Goal: Information Seeking & Learning: Learn about a topic

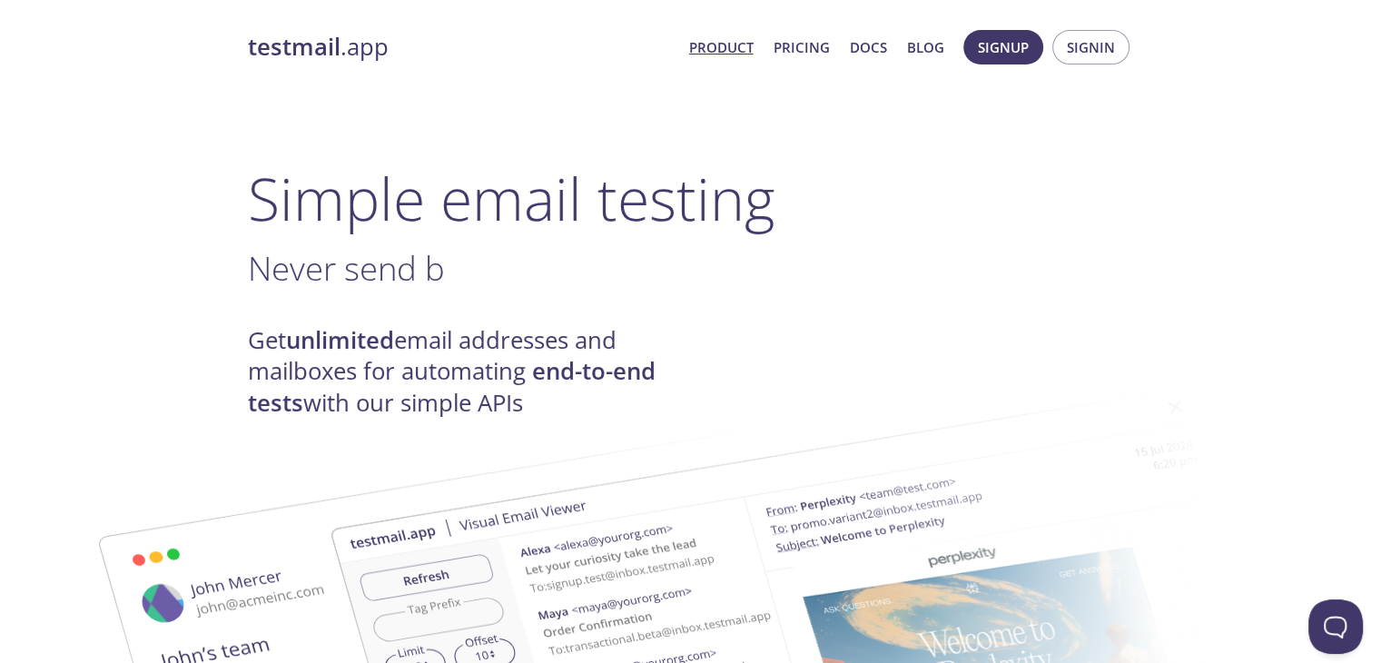
click at [737, 44] on link "Product" at bounding box center [721, 47] width 64 height 24
click at [803, 53] on link "Pricing" at bounding box center [801, 47] width 56 height 24
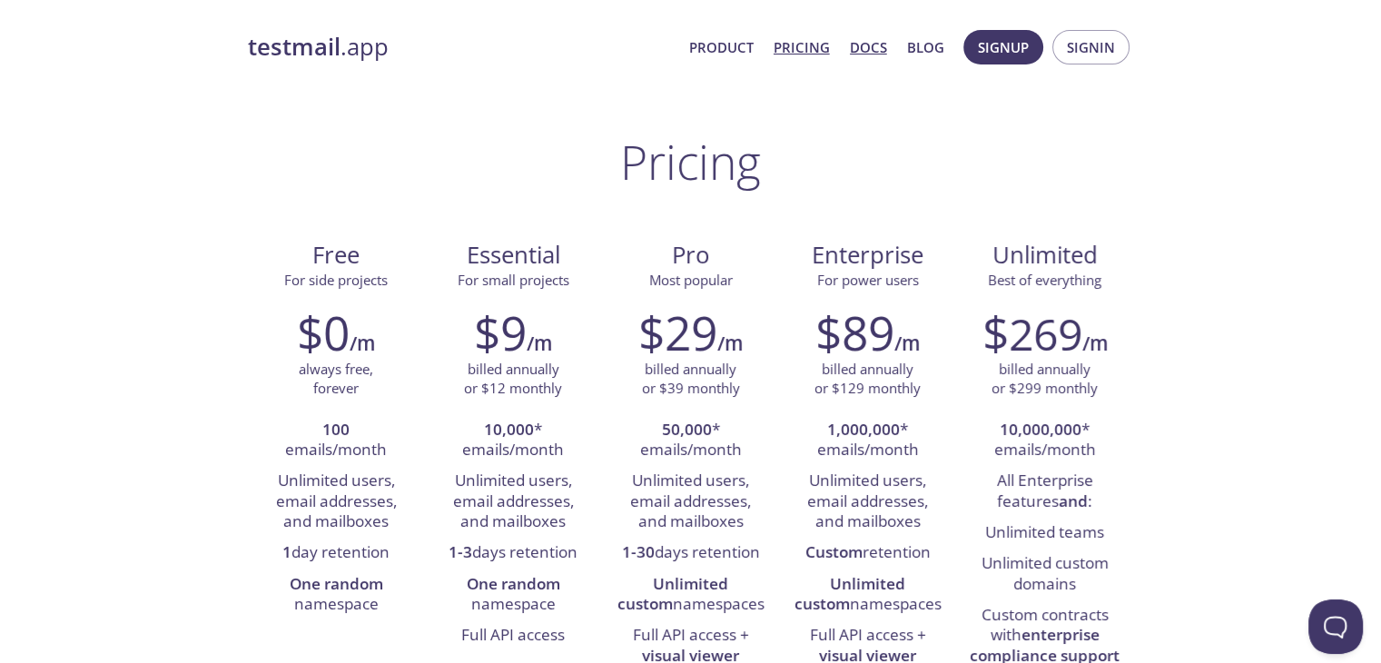
click at [873, 49] on link "Docs" at bounding box center [868, 47] width 37 height 24
click at [915, 45] on link "Blog" at bounding box center [925, 47] width 37 height 24
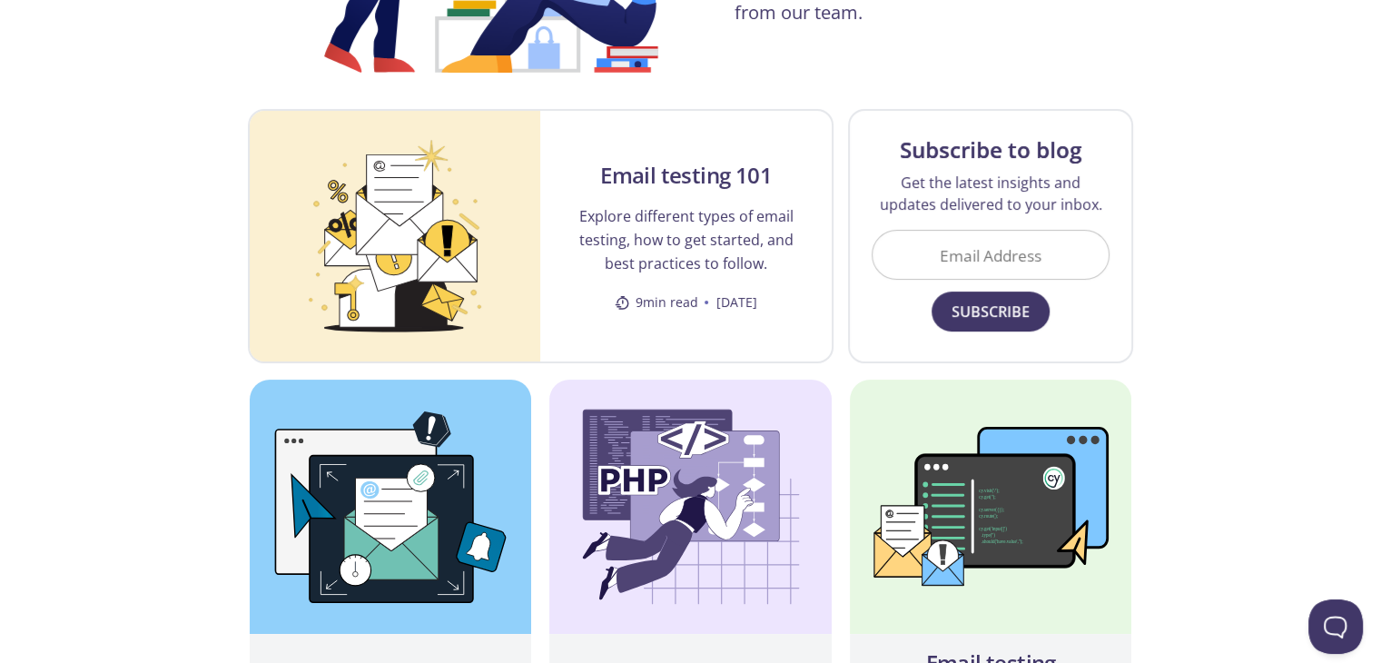
scroll to position [308, 0]
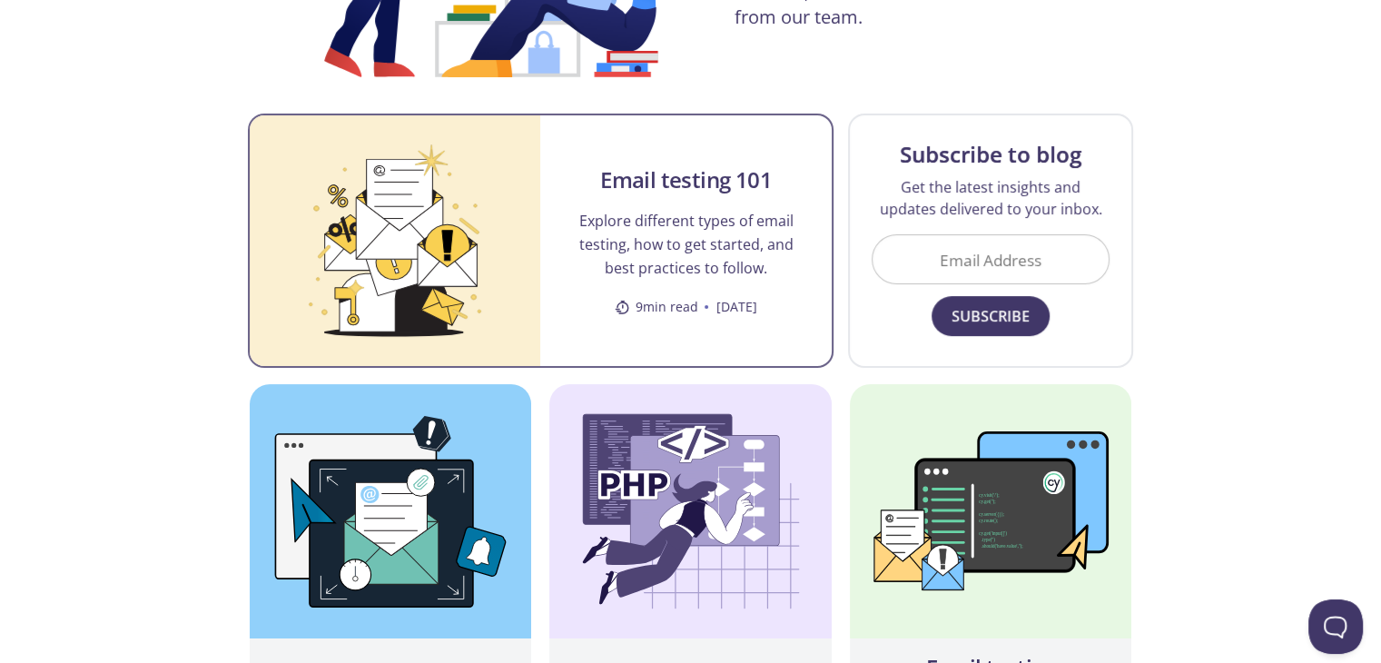
click at [605, 231] on p "Explore different types of email testing, how to get started, and best practice…" at bounding box center [686, 244] width 248 height 71
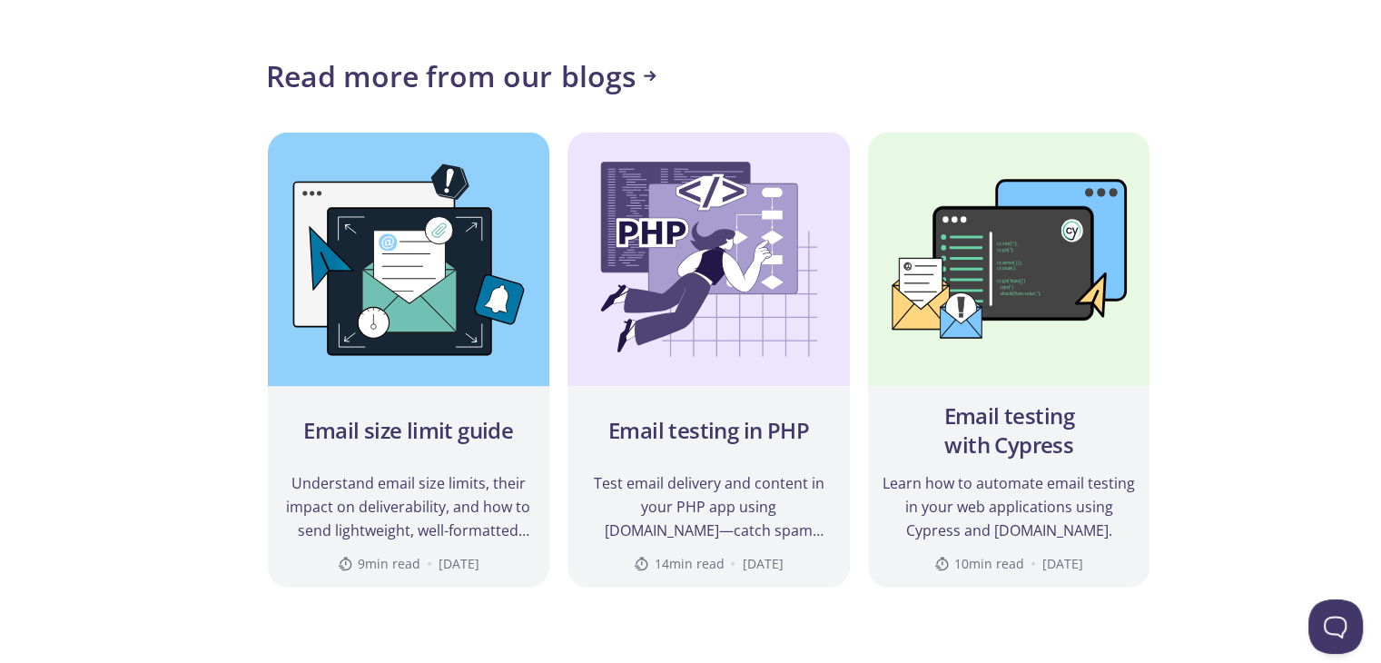
scroll to position [10731, 0]
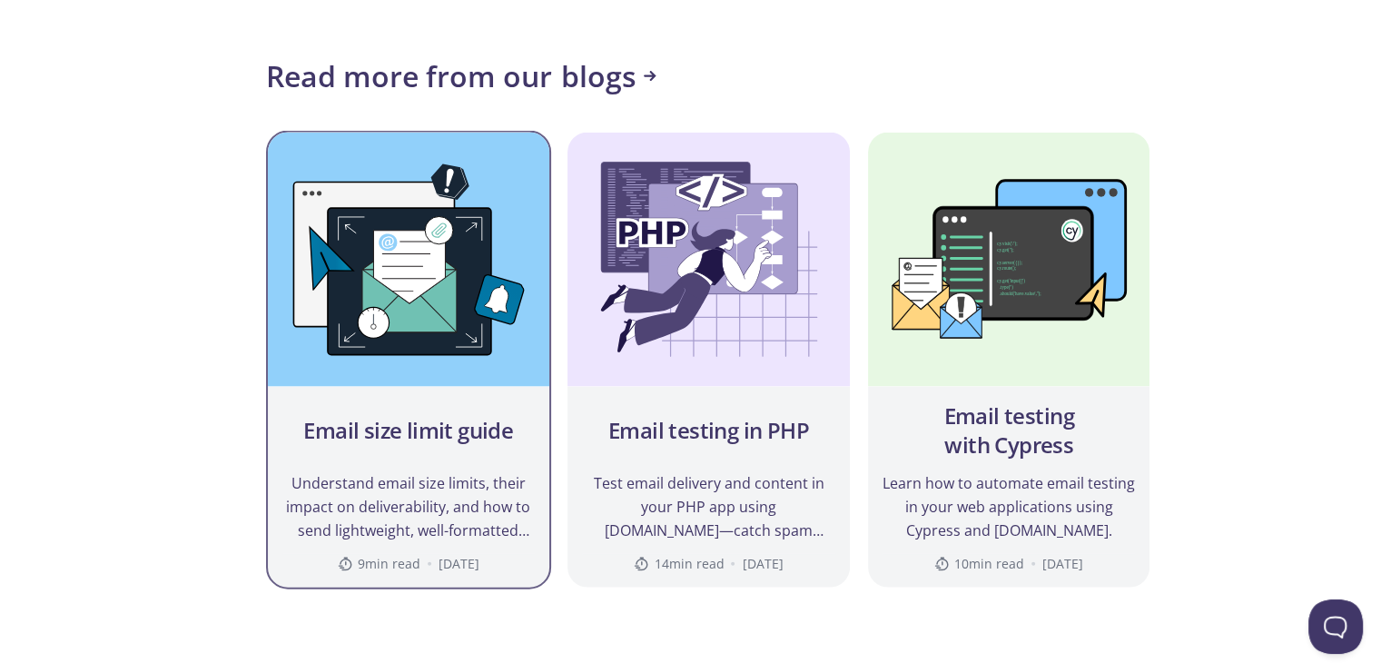
click at [444, 157] on img at bounding box center [409, 260] width 282 height 254
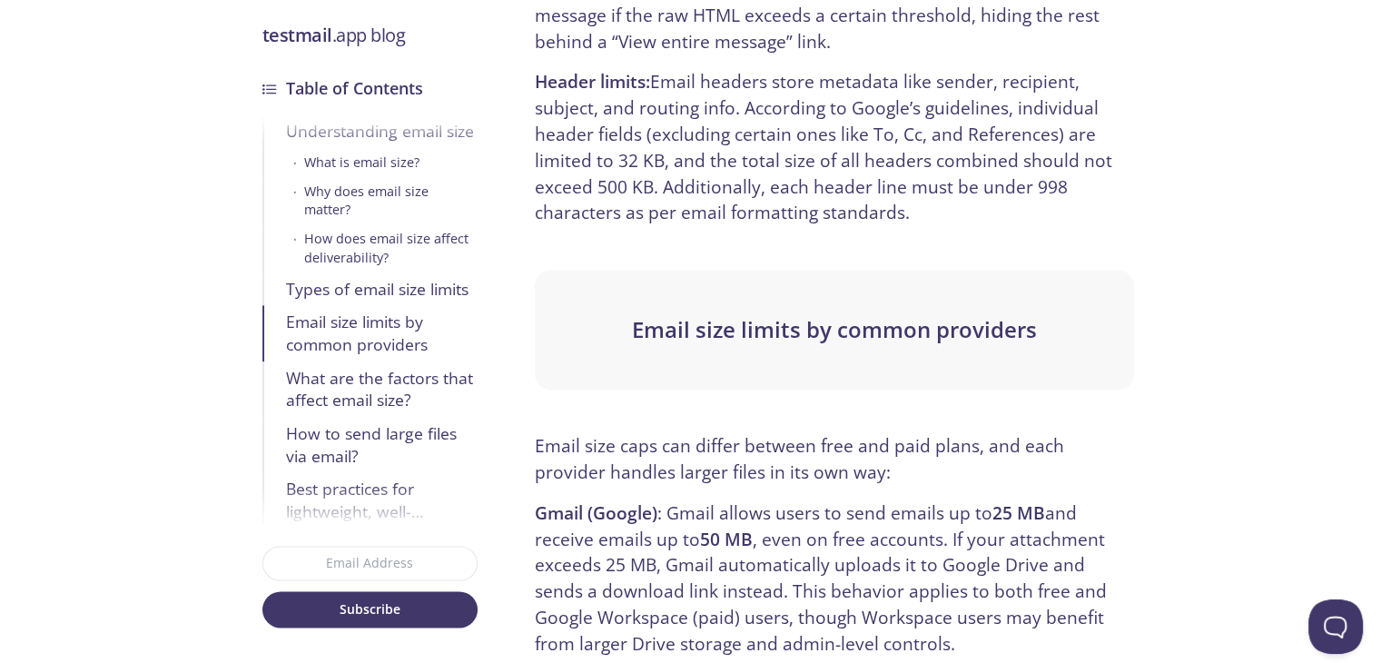
scroll to position [2546, 0]
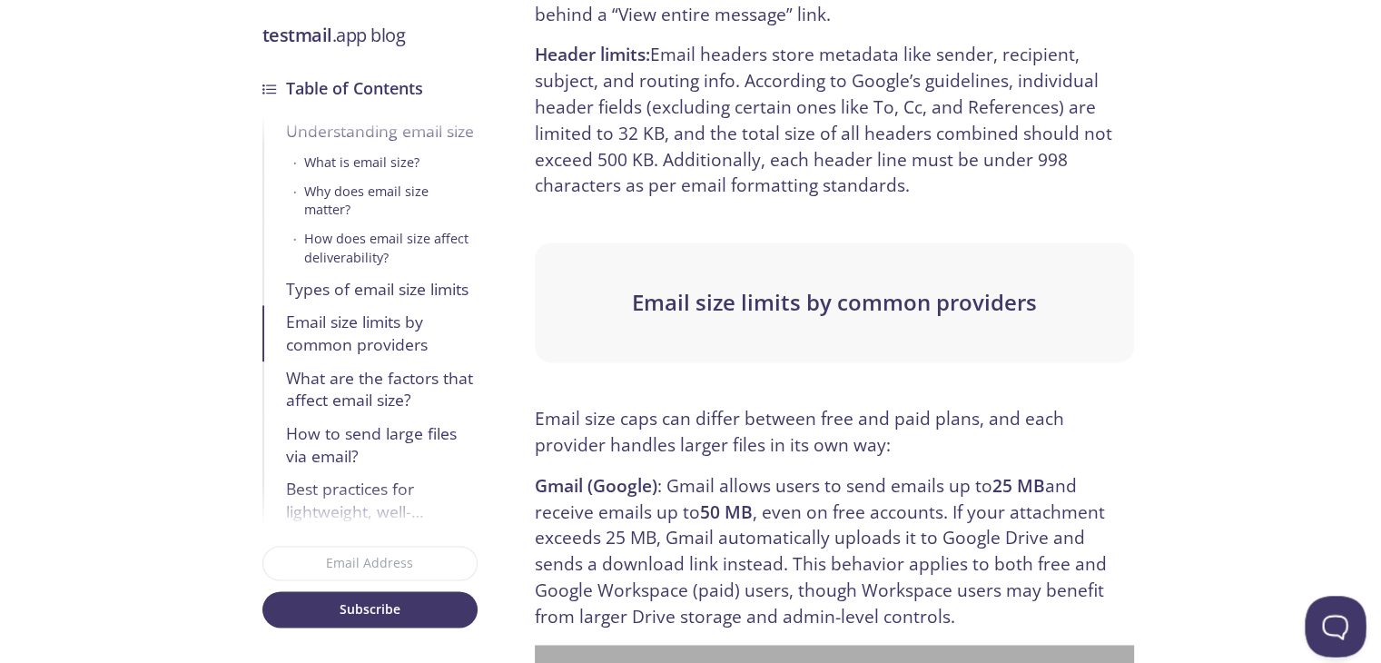
click at [1330, 617] on button "Open Beacon popover" at bounding box center [1332, 623] width 54 height 54
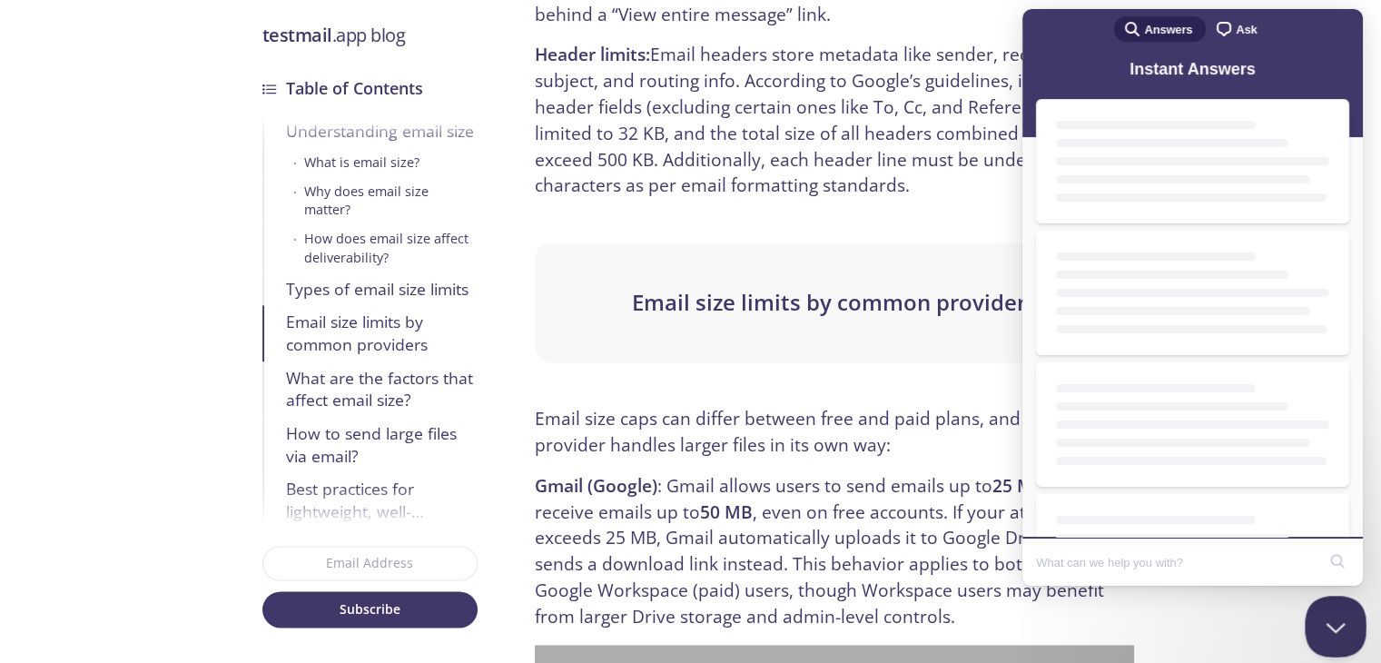
scroll to position [0, 0]
click at [1330, 617] on button "Close Beacon popover" at bounding box center [1332, 623] width 54 height 54
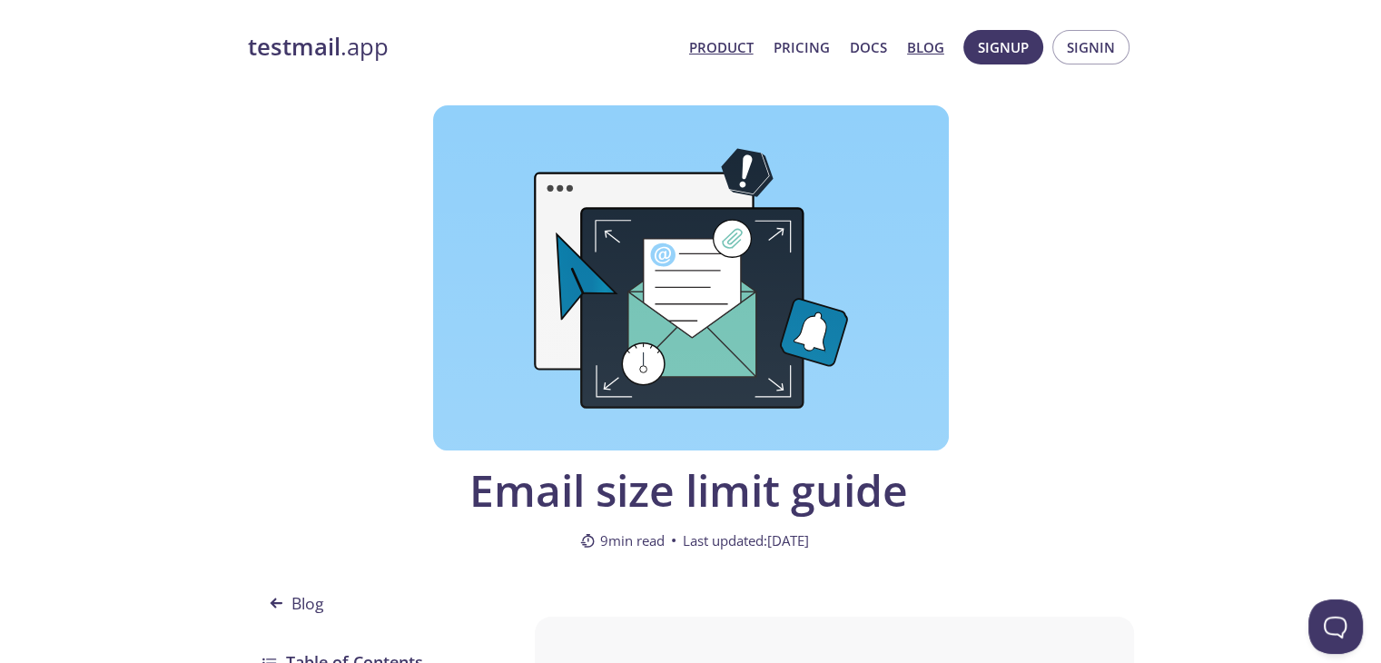
click at [741, 45] on link "Product" at bounding box center [721, 47] width 64 height 24
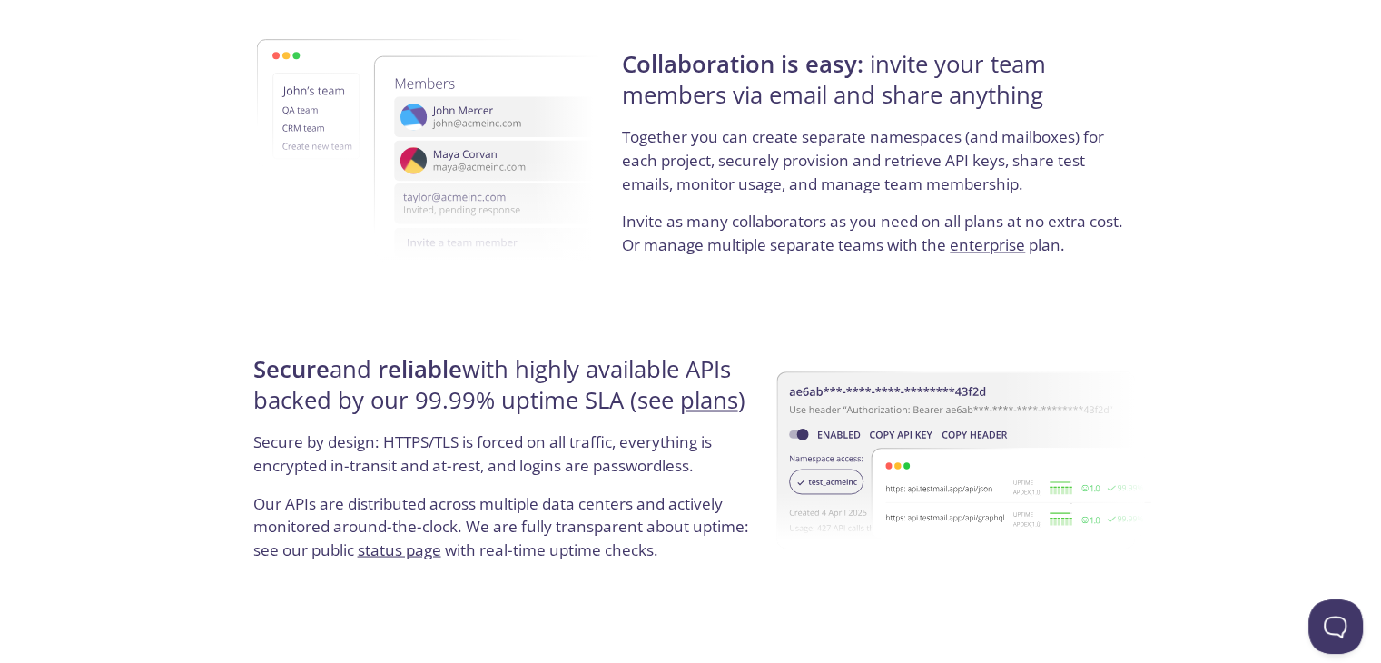
scroll to position [3490, 0]
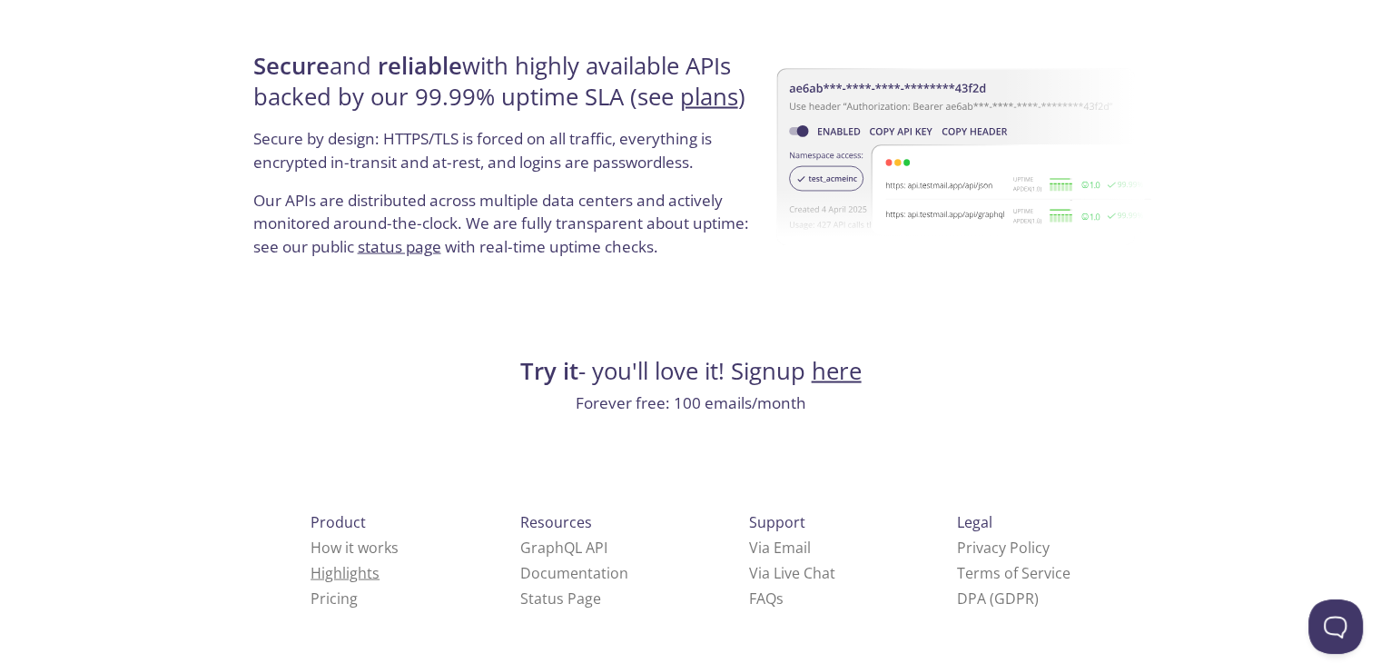
click at [310, 575] on link "Highlights" at bounding box center [344, 573] width 69 height 20
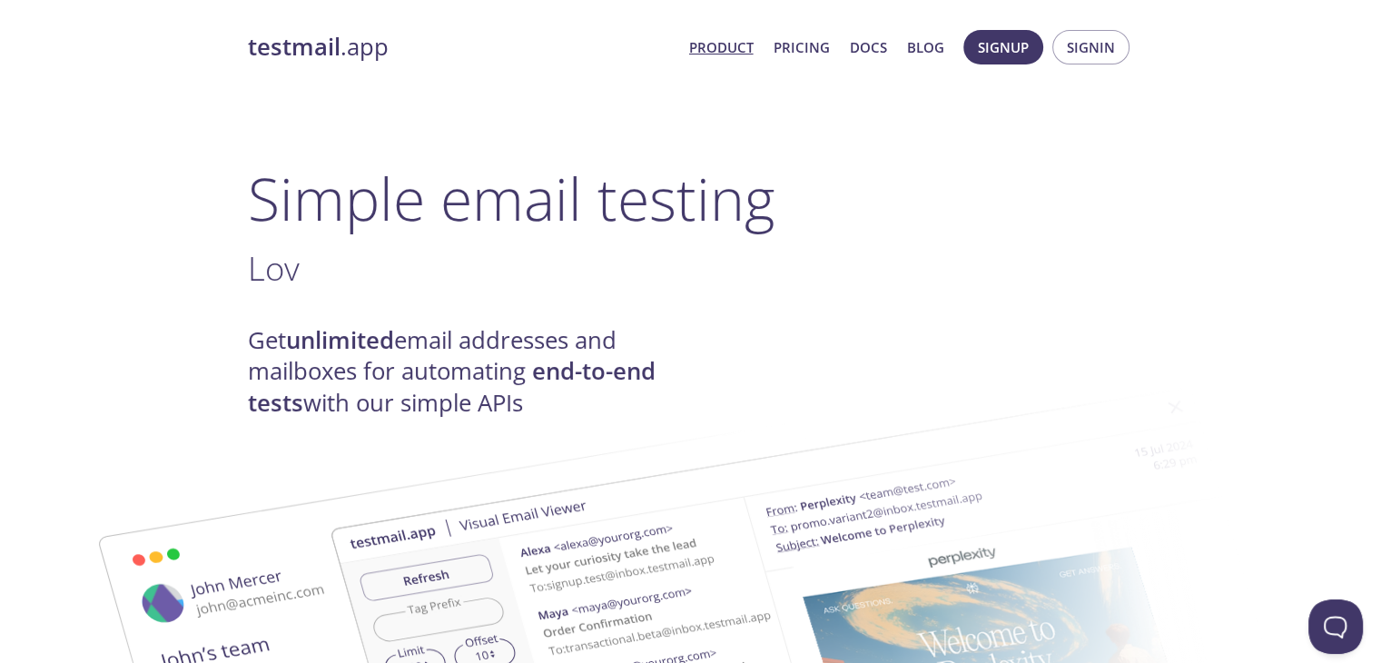
click at [345, 44] on link "testmail .app" at bounding box center [461, 47] width 427 height 31
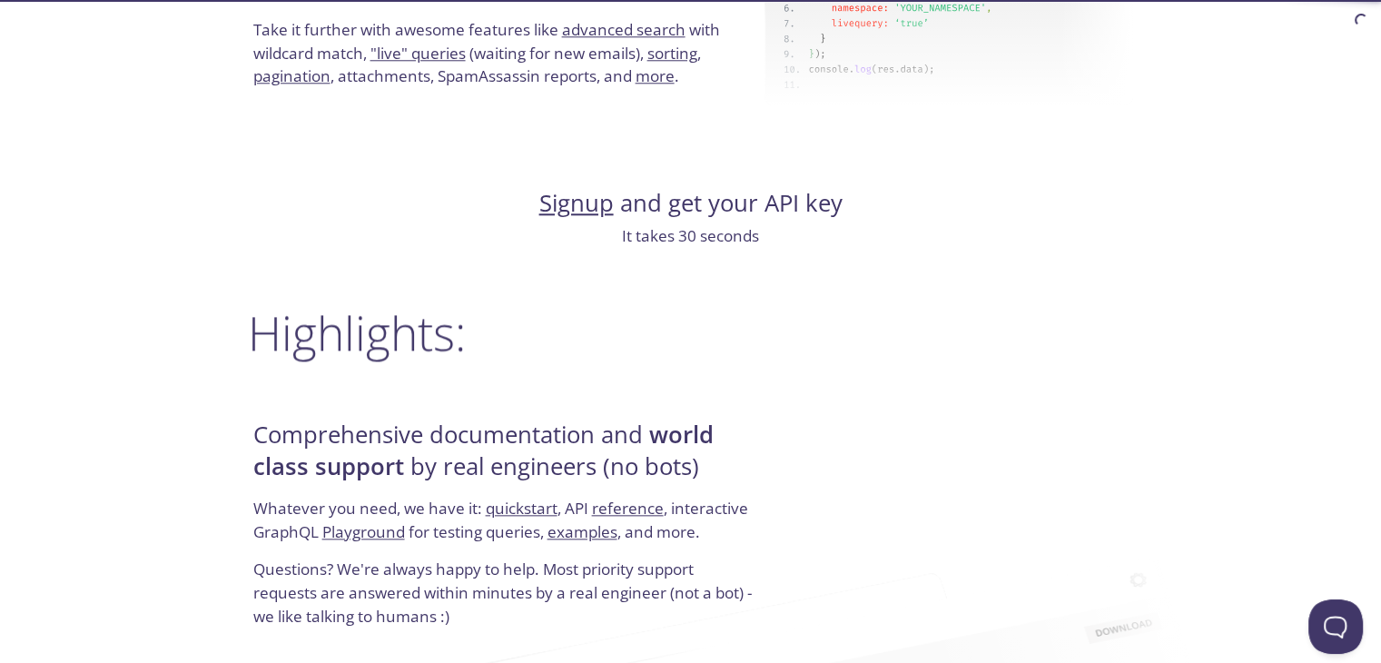
scroll to position [1925, 0]
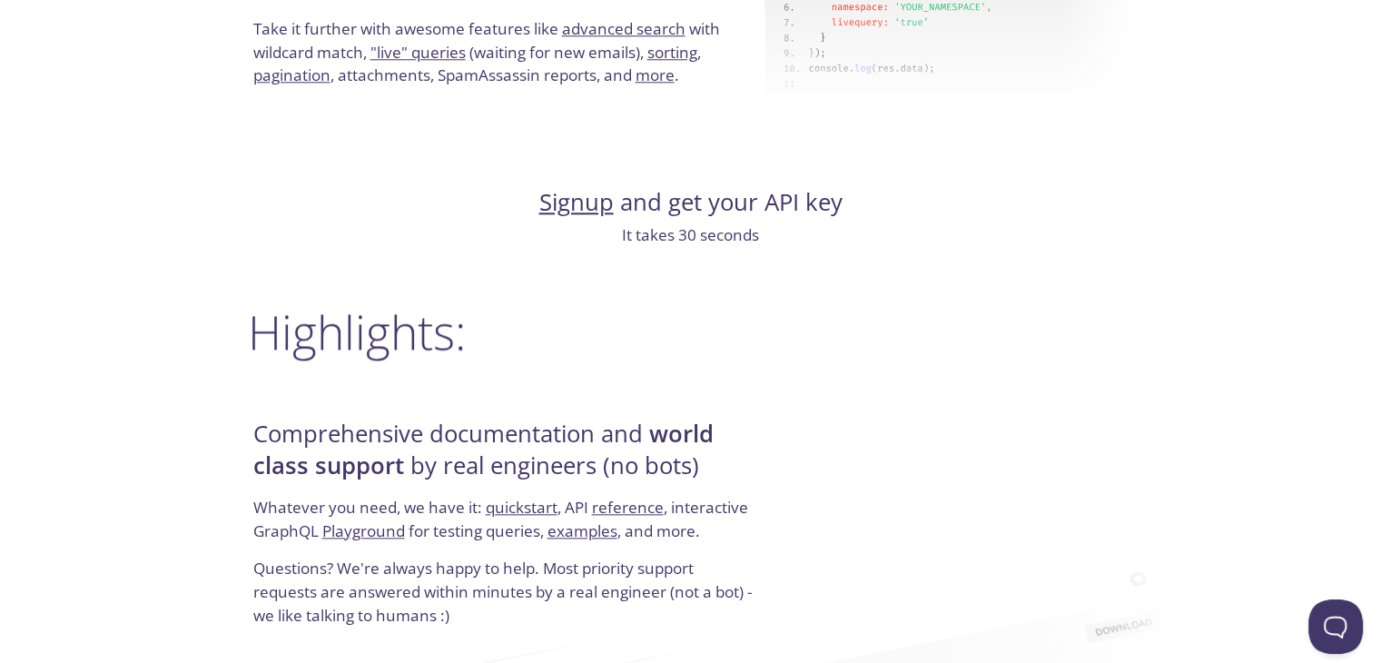
click at [582, 201] on link "Signup" at bounding box center [576, 202] width 74 height 32
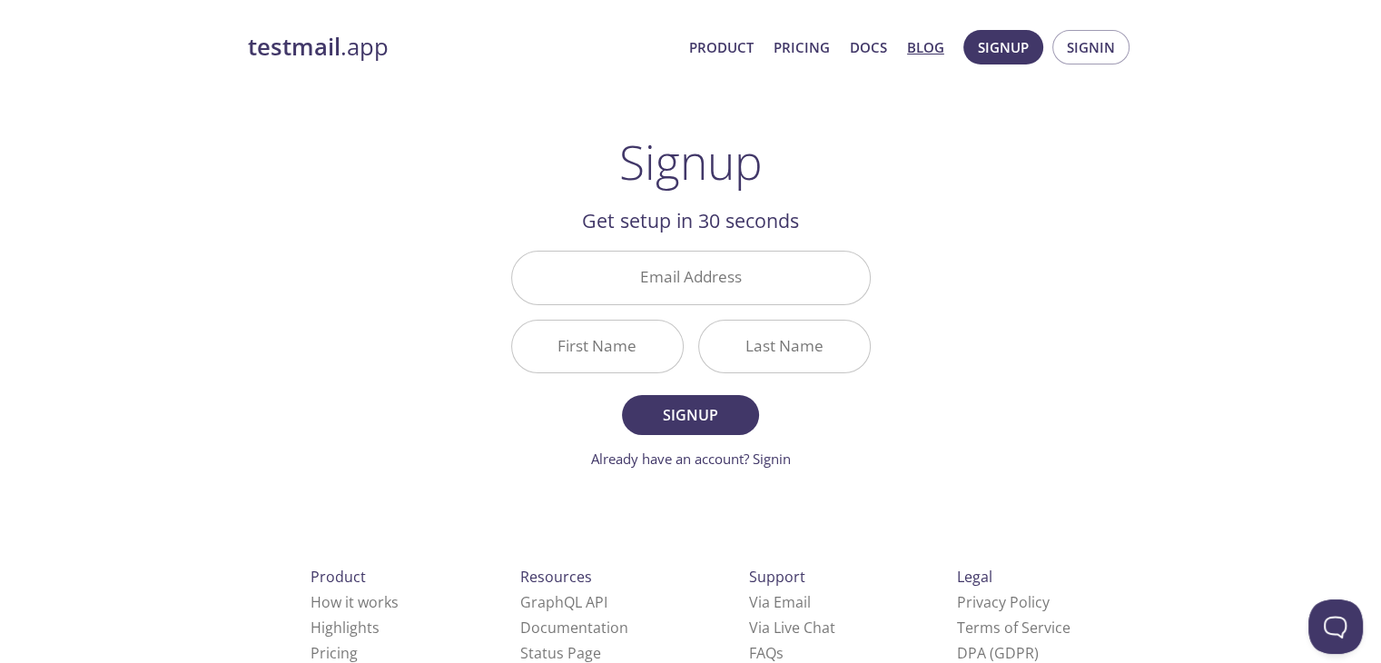
click at [924, 50] on link "Blog" at bounding box center [925, 47] width 37 height 24
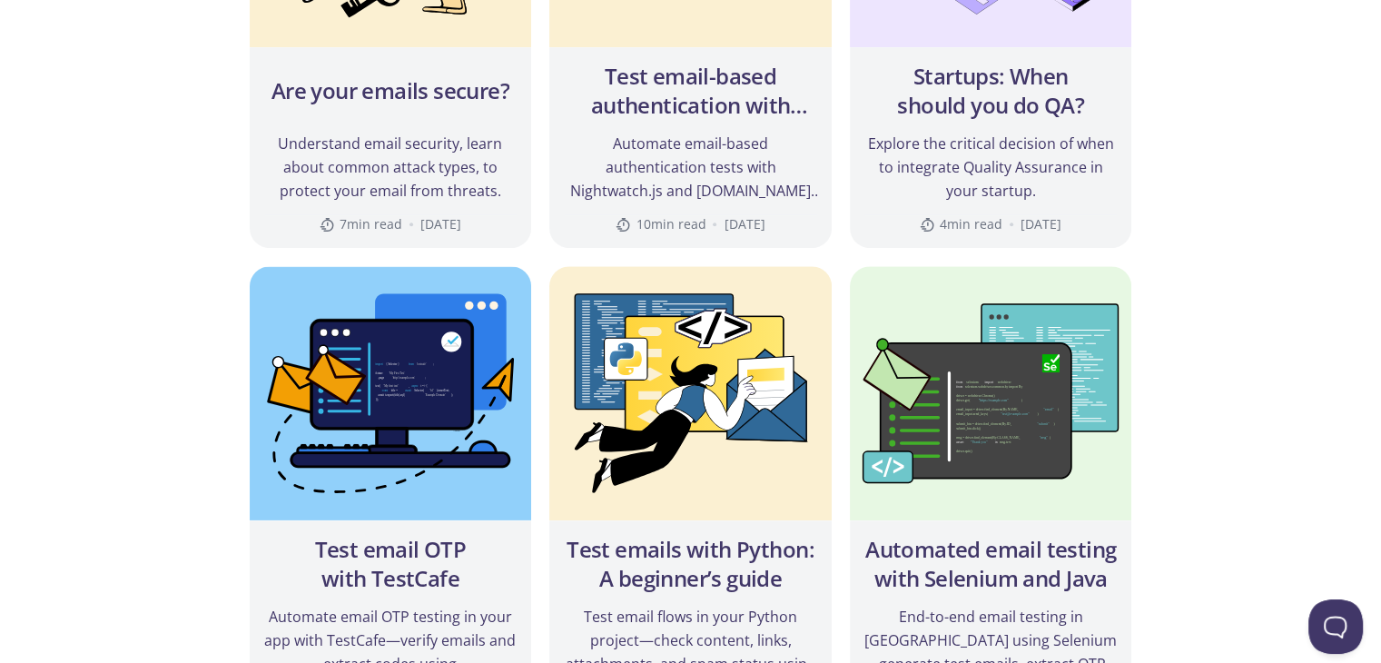
scroll to position [1373, 0]
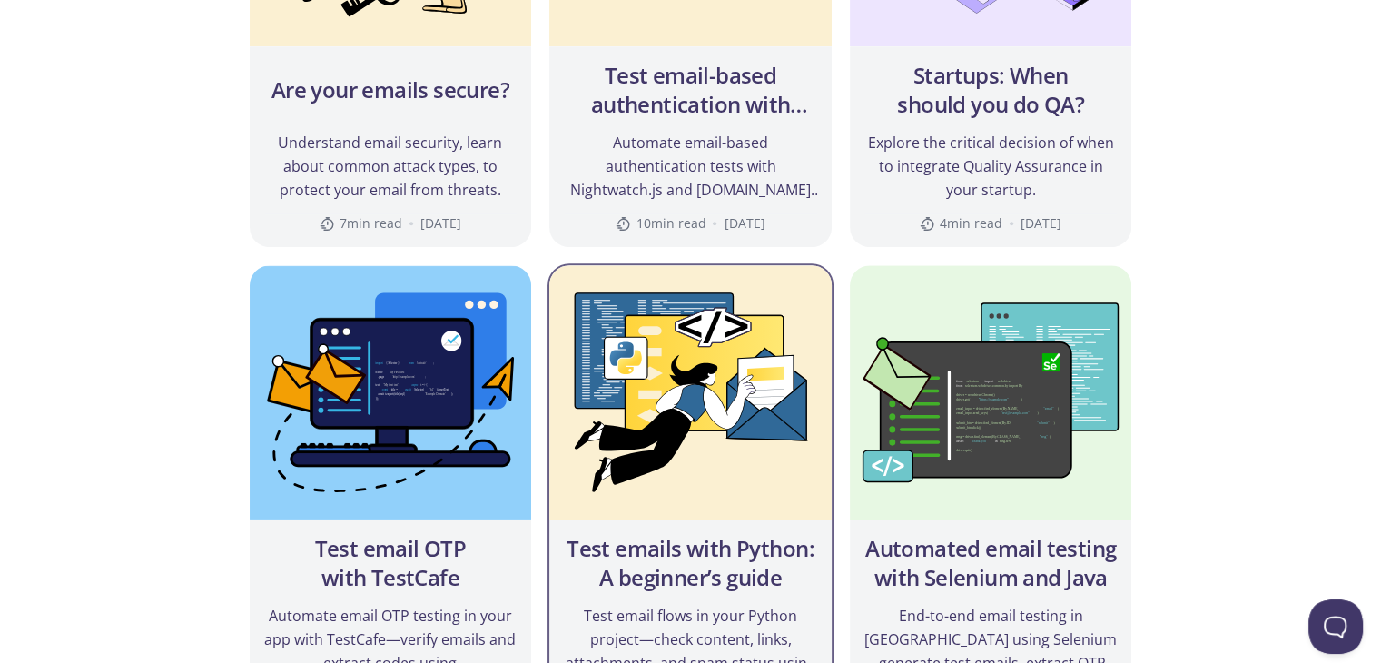
click at [654, 402] on img at bounding box center [690, 392] width 282 height 254
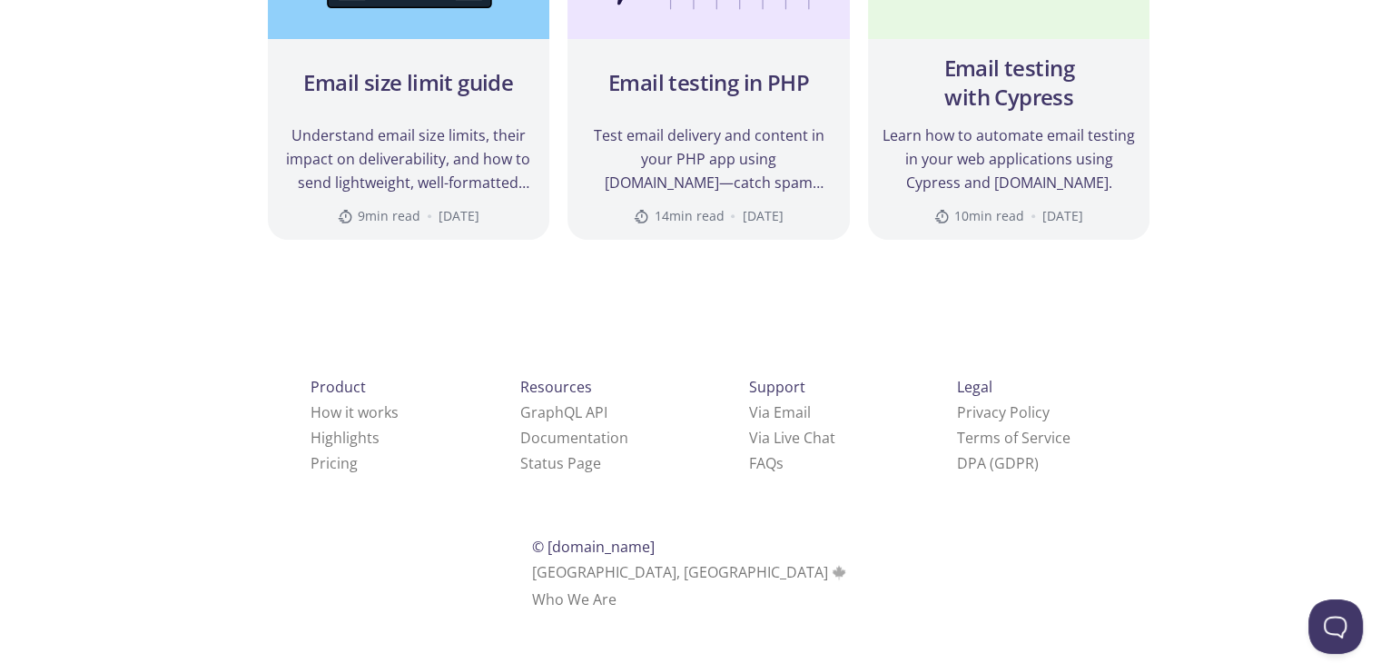
scroll to position [8634, 0]
